Goal: Information Seeking & Learning: Learn about a topic

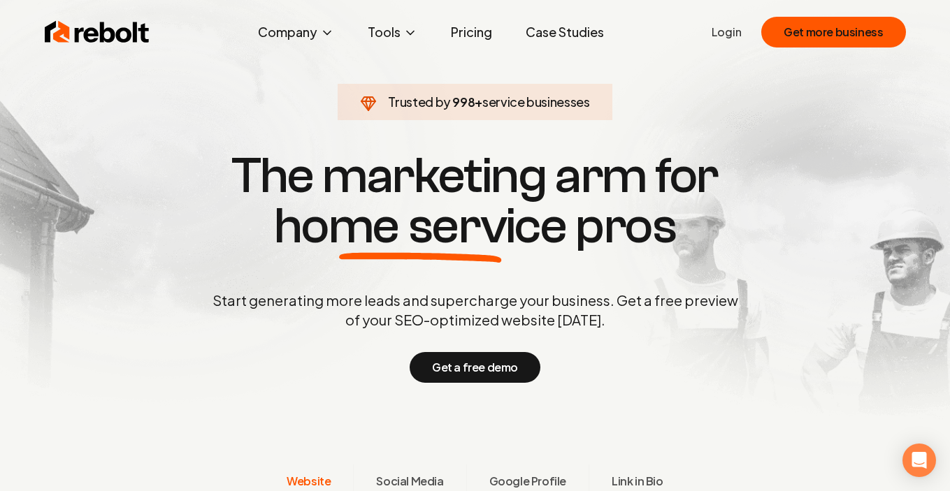
click at [463, 33] on link "Pricing" at bounding box center [472, 32] width 64 height 28
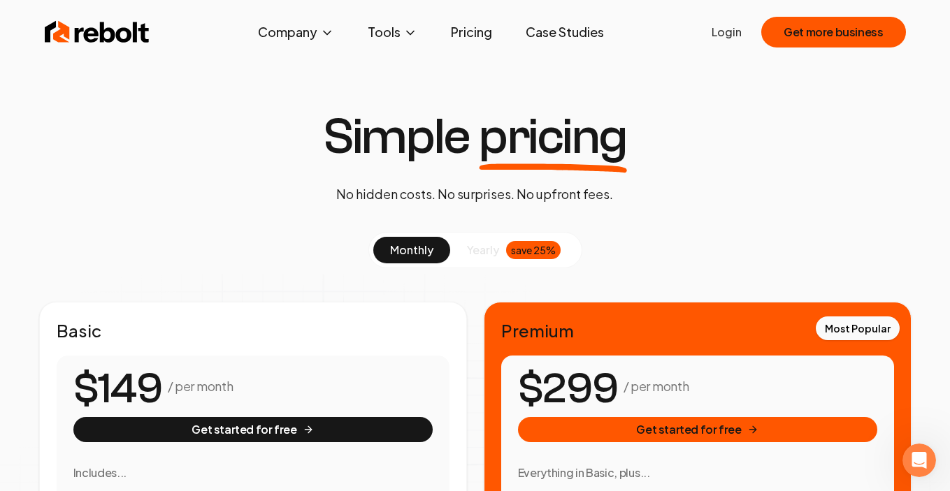
click at [484, 251] on span "yearly" at bounding box center [483, 250] width 32 height 17
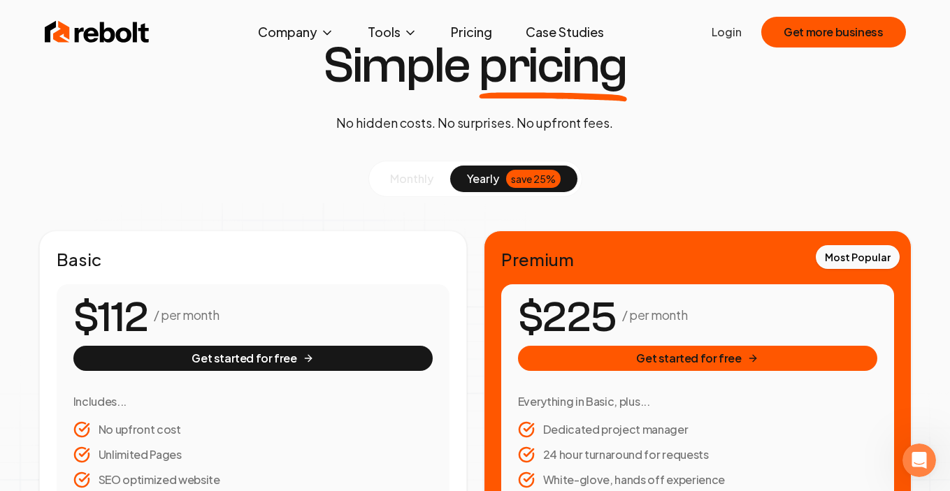
scroll to position [81, 0]
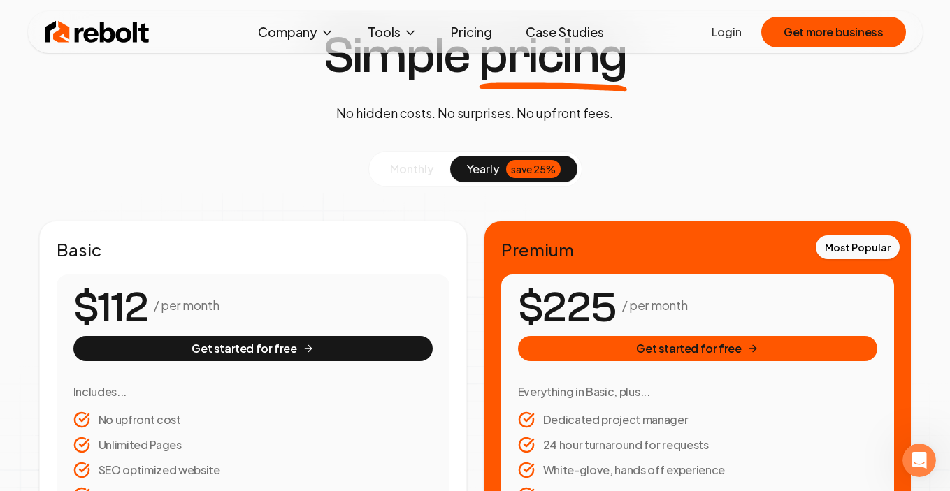
click at [403, 182] on button "monthly" at bounding box center [411, 169] width 77 height 27
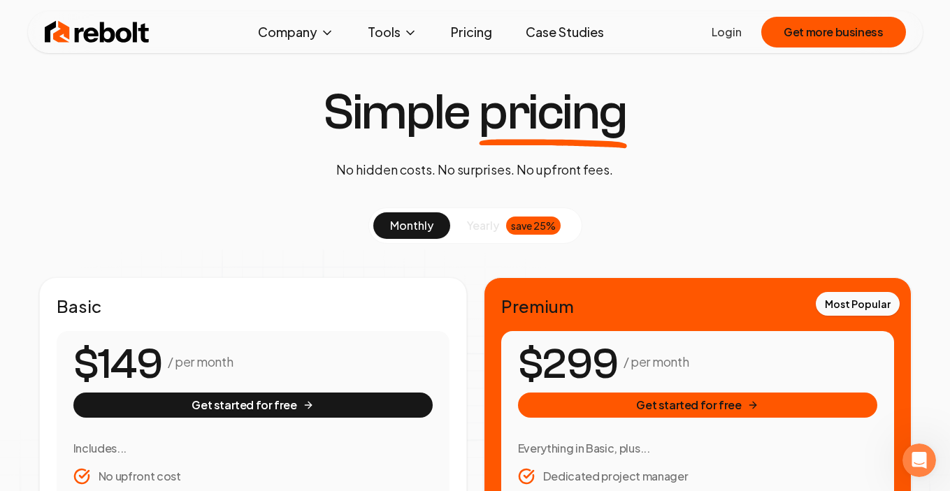
scroll to position [6, 0]
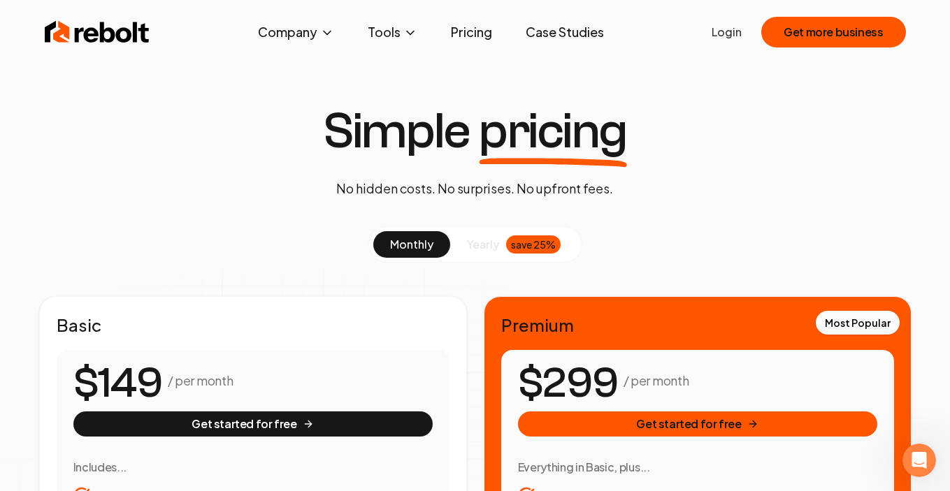
click at [463, 35] on link "Pricing" at bounding box center [472, 32] width 64 height 28
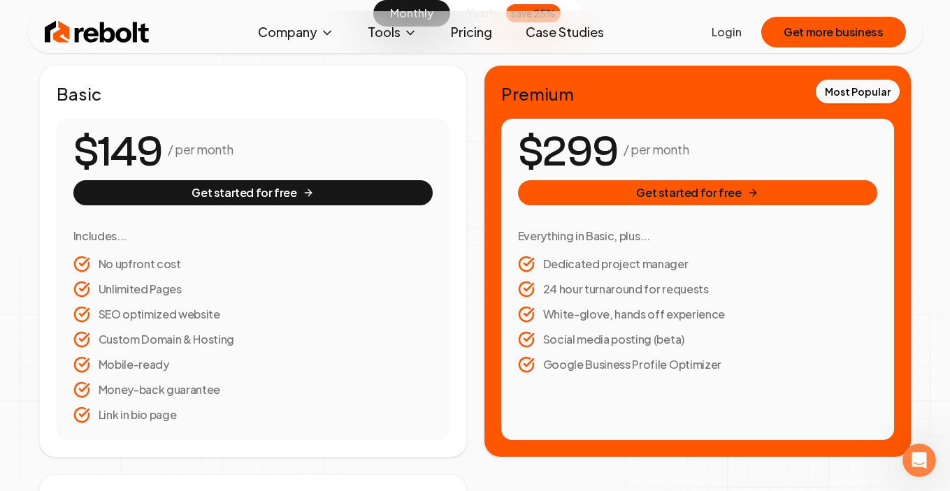
scroll to position [256, 0]
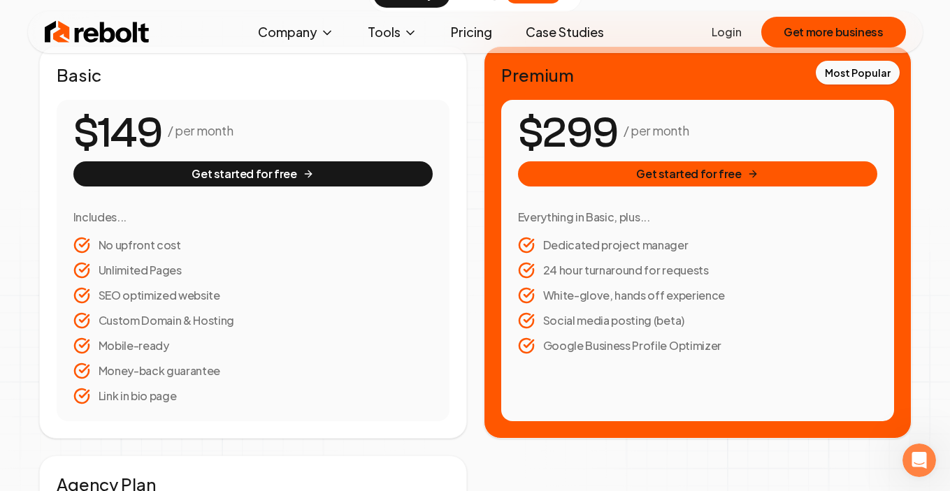
drag, startPoint x: 112, startPoint y: 132, endPoint x: 154, endPoint y: 132, distance: 41.9
click at [154, 132] on span "0 1 2 3 4 5 6 7 8 9 0 1 2 3 4 5 6 7 8 9 0 1 2 3 4 5 6 7 8 9" at bounding box center [129, 134] width 64 height 52
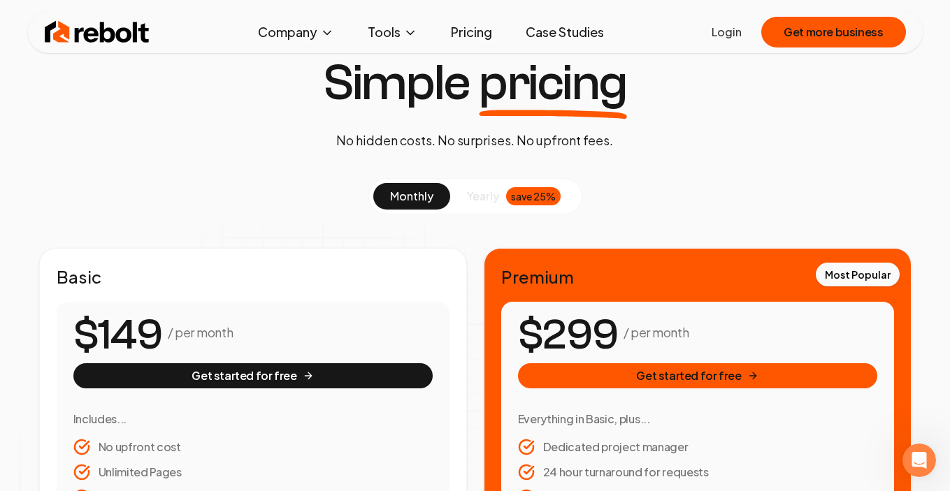
scroll to position [0, 0]
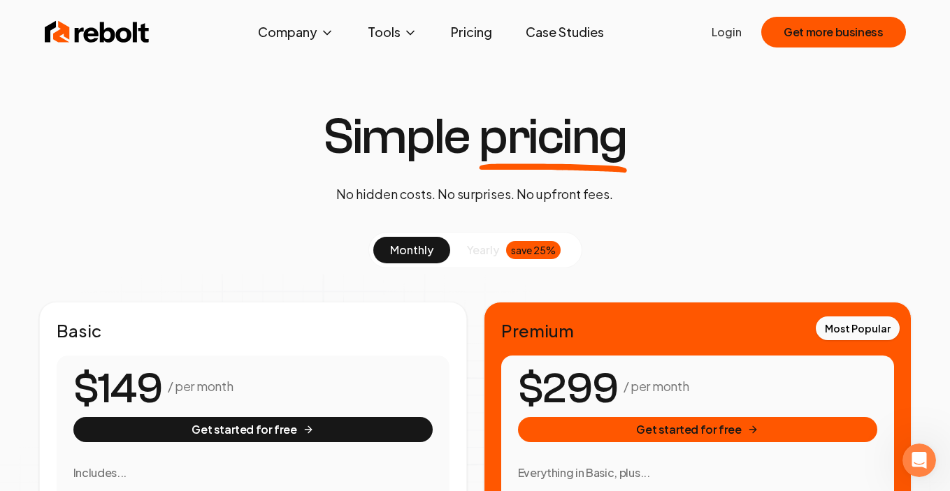
click at [479, 36] on link "Pricing" at bounding box center [472, 32] width 64 height 28
